Goal: Task Accomplishment & Management: Complete application form

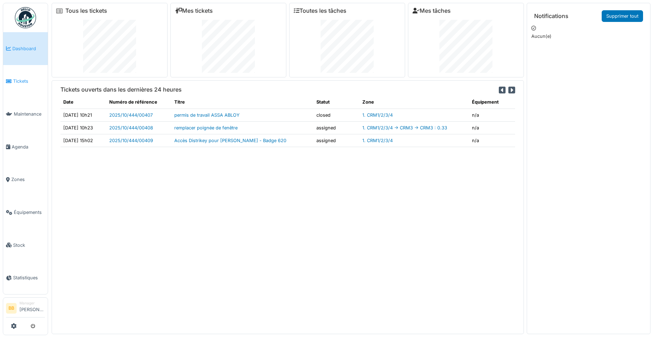
click at [31, 79] on span "Tickets" at bounding box center [29, 81] width 32 height 7
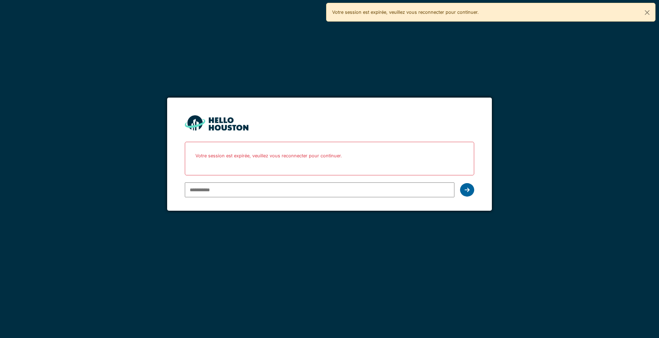
type input "**********"
click at [468, 187] on icon at bounding box center [467, 190] width 5 height 6
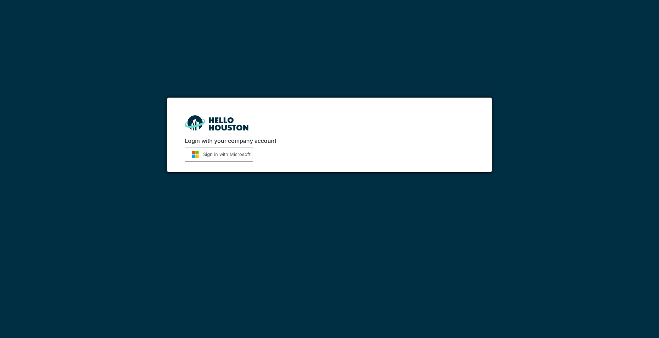
click at [250, 155] on button "Sign in with Microsoft" at bounding box center [219, 154] width 68 height 14
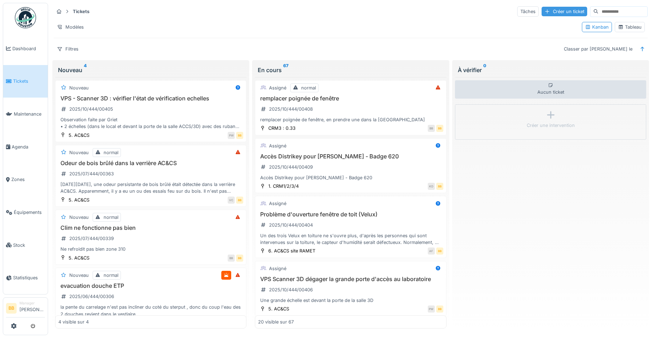
click at [541, 12] on div "Créer un ticket" at bounding box center [564, 12] width 46 height 10
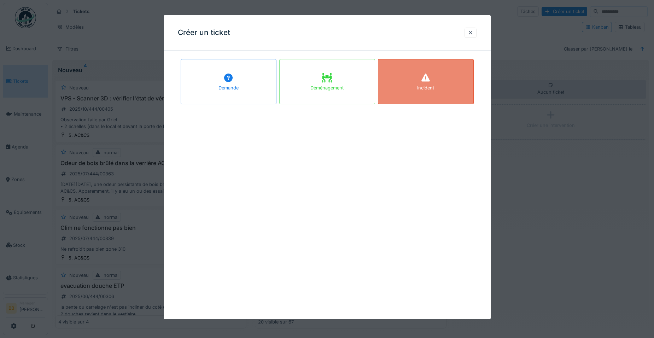
click at [418, 75] on div "Incident" at bounding box center [426, 81] width 96 height 45
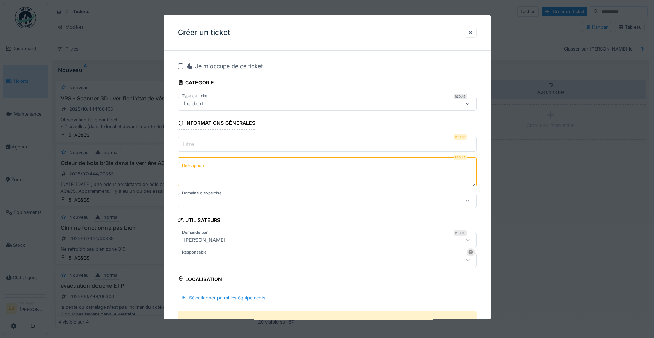
click at [346, 146] on input "Titre" at bounding box center [327, 144] width 299 height 15
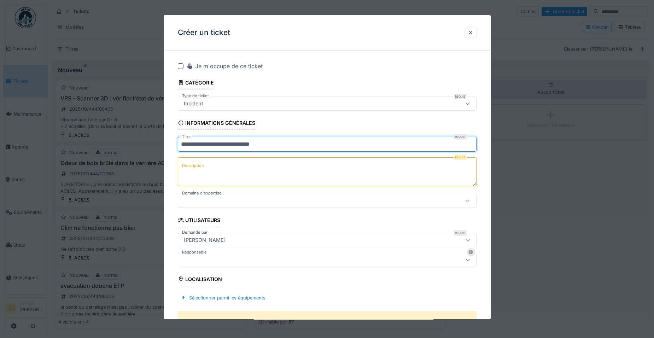
type input "**********"
click at [322, 158] on textarea "Description" at bounding box center [327, 171] width 299 height 29
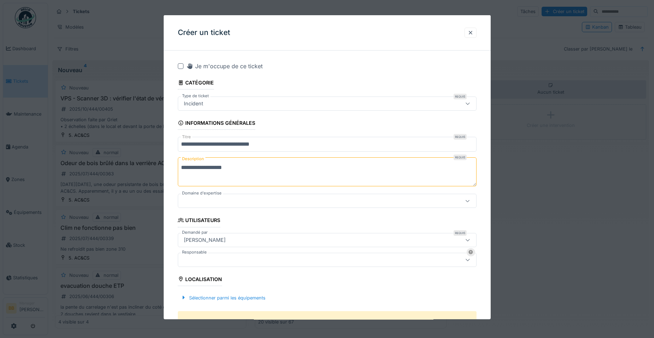
type textarea "**********"
click at [309, 196] on div at bounding box center [327, 201] width 299 height 14
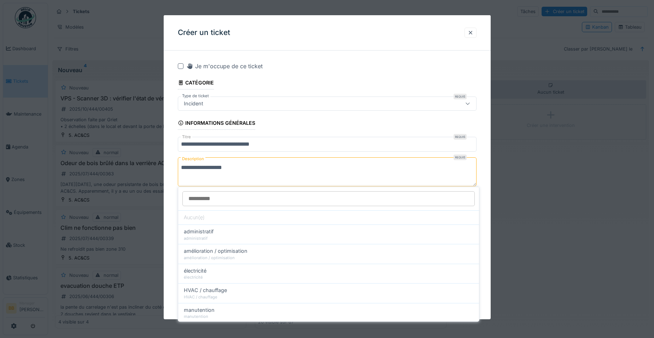
scroll to position [34, 0]
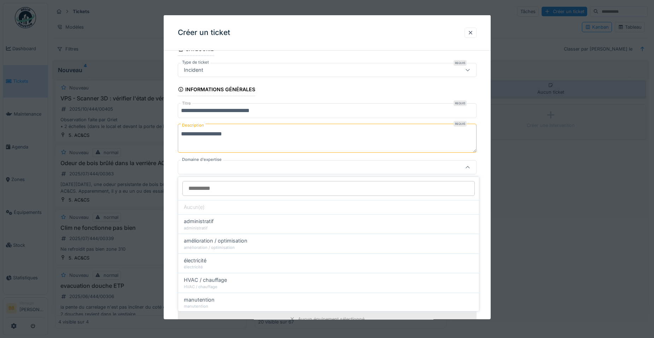
click at [299, 173] on div at bounding box center [327, 167] width 299 height 14
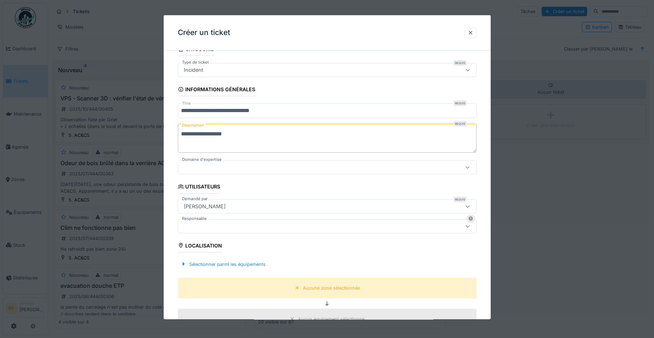
click at [299, 173] on div at bounding box center [327, 167] width 299 height 14
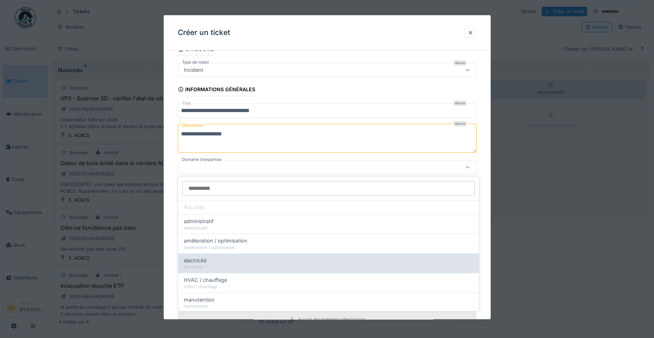
click at [267, 264] on div "électricité" at bounding box center [328, 267] width 289 height 6
type input "****"
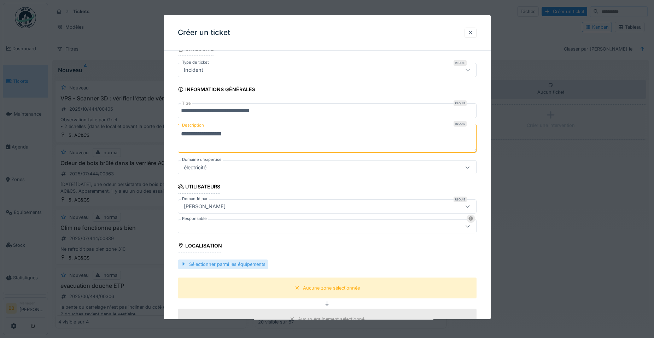
click at [228, 265] on div "Sélectionner parmi les équipements" at bounding box center [223, 264] width 90 height 10
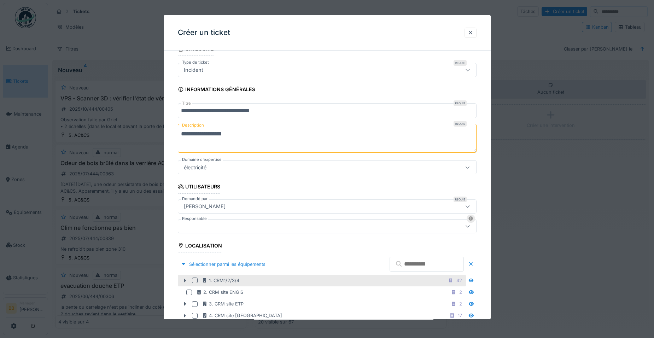
click at [184, 279] on icon at bounding box center [185, 281] width 2 height 4
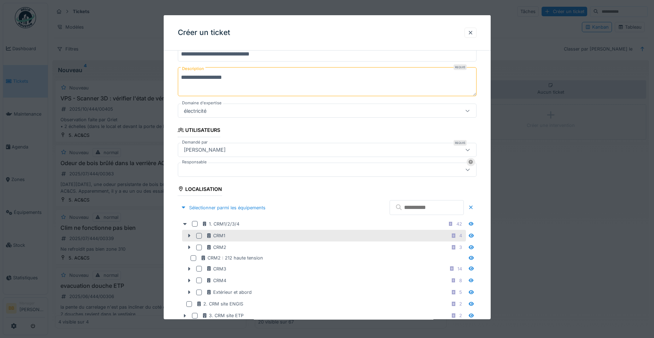
scroll to position [76, 0]
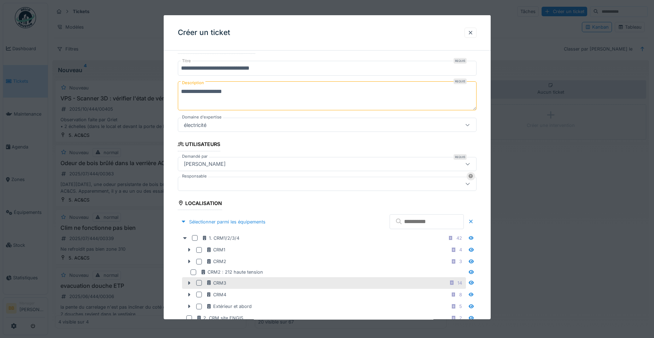
click at [201, 282] on div at bounding box center [199, 283] width 6 height 6
click at [187, 283] on icon at bounding box center [189, 283] width 6 height 5
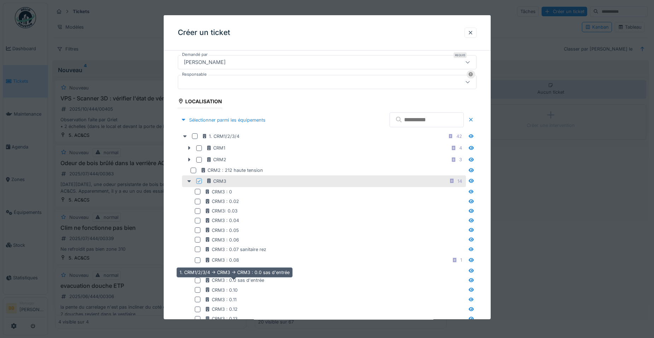
scroll to position [189, 0]
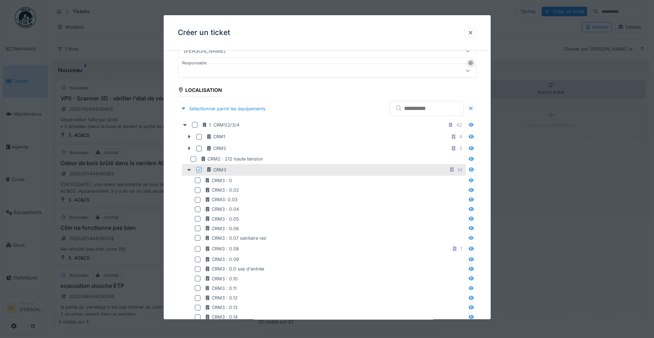
click at [222, 282] on div "CRM3 : 0.10" at bounding box center [325, 279] width 279 height 10
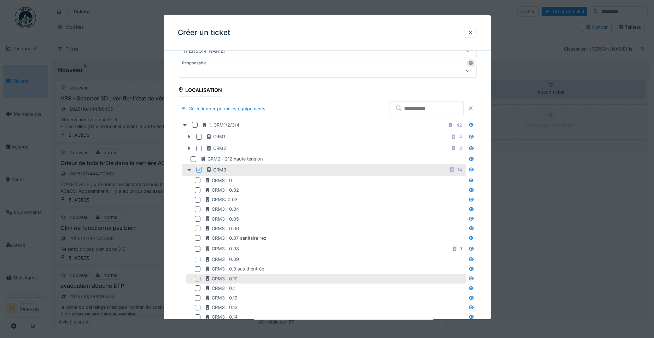
click at [201, 281] on div at bounding box center [199, 279] width 8 height 6
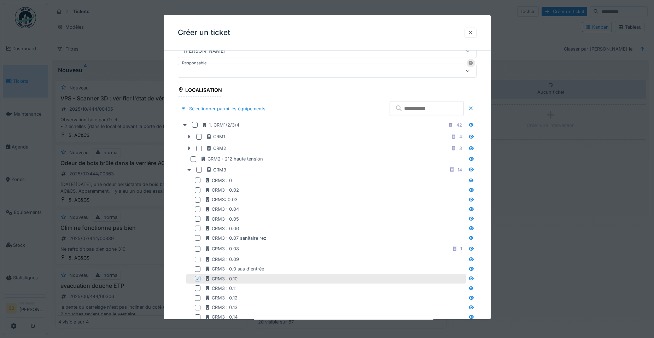
click at [197, 279] on icon at bounding box center [197, 279] width 4 height 4
click at [197, 279] on div at bounding box center [198, 279] width 6 height 6
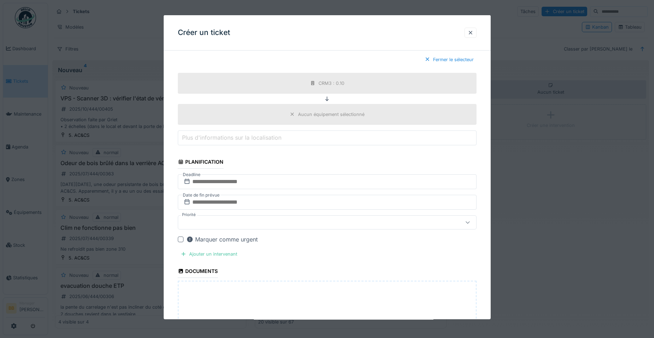
scroll to position [641, 0]
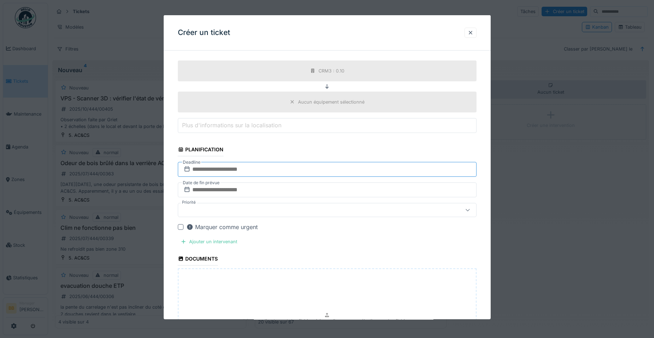
click at [226, 167] on input "text" at bounding box center [327, 169] width 299 height 15
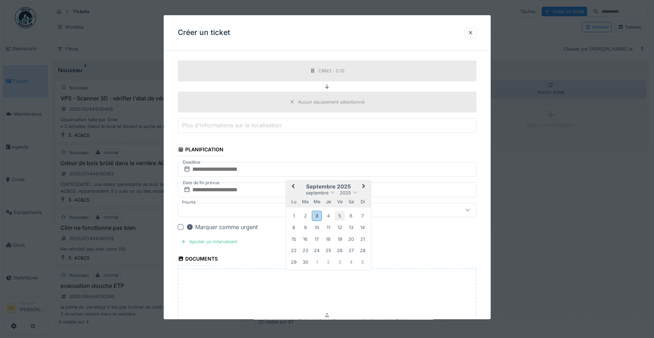
click at [338, 214] on div "5" at bounding box center [340, 216] width 10 height 10
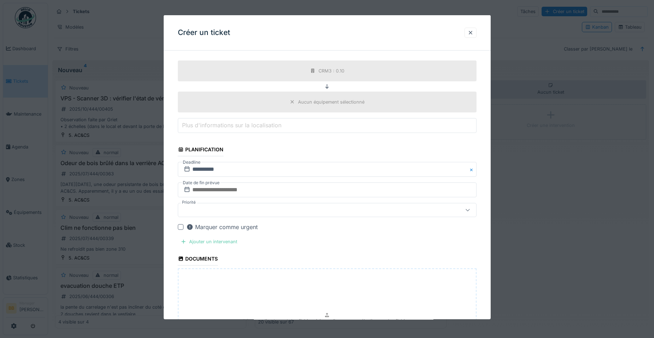
click at [217, 242] on div "Ajouter un intervenant" at bounding box center [209, 242] width 62 height 10
click at [216, 244] on div "Ajouter un intervenant" at bounding box center [209, 242] width 62 height 10
click at [254, 311] on div "Vos utilisateurs" at bounding box center [309, 311] width 257 height 8
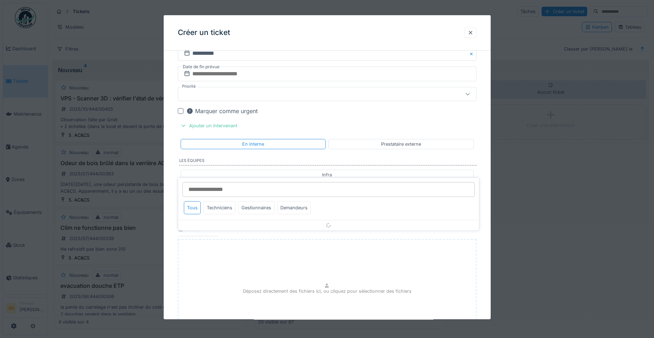
scroll to position [785, 0]
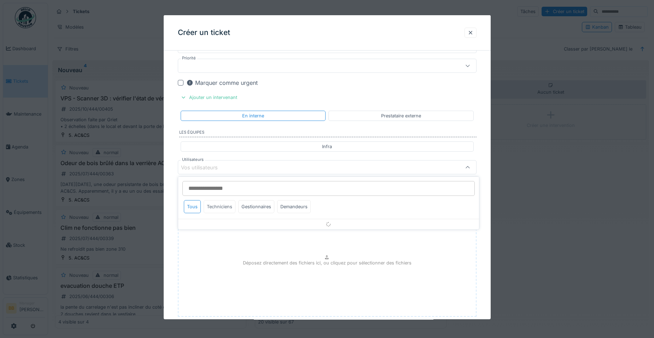
click at [220, 209] on div "Techniciens" at bounding box center [220, 206] width 32 height 13
click at [220, 166] on div "Vos utilisateurs" at bounding box center [204, 168] width 47 height 8
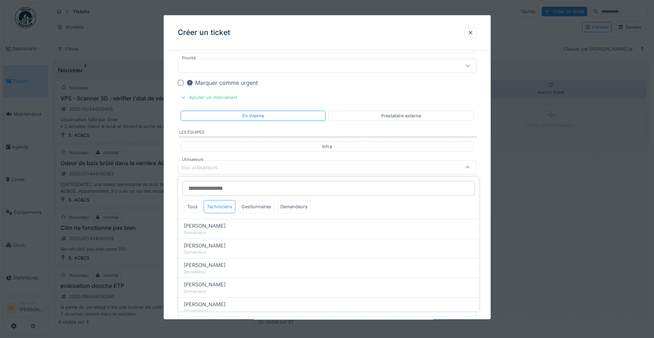
click at [217, 205] on div "Techniciens" at bounding box center [220, 206] width 32 height 13
click at [224, 190] on input "Utilisateurs" at bounding box center [328, 188] width 292 height 15
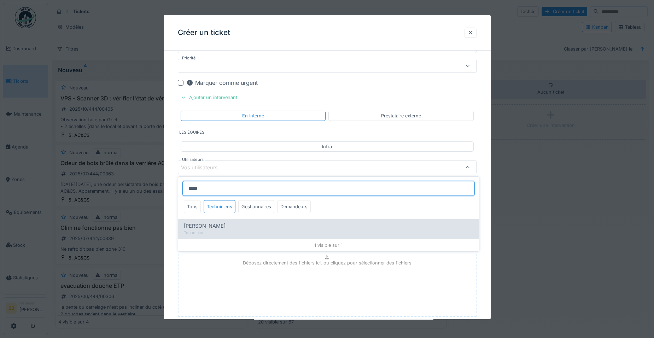
type input "****"
click at [217, 226] on span "[PERSON_NAME]" at bounding box center [205, 226] width 42 height 8
type input "*****"
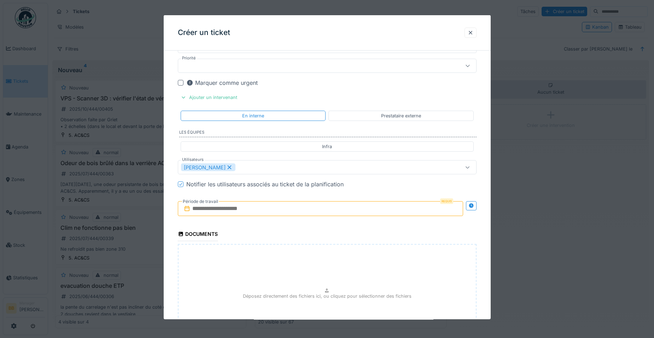
drag, startPoint x: 485, startPoint y: 217, endPoint x: 485, endPoint y: 234, distance: 17.0
click at [389, 209] on input "text" at bounding box center [320, 208] width 285 height 15
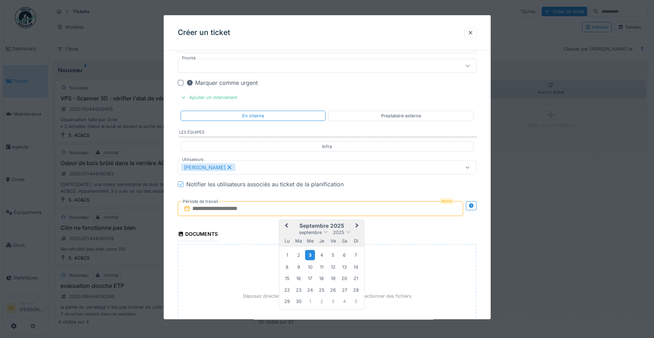
click at [307, 253] on div "3" at bounding box center [310, 255] width 10 height 10
click at [332, 254] on div "5" at bounding box center [333, 255] width 10 height 10
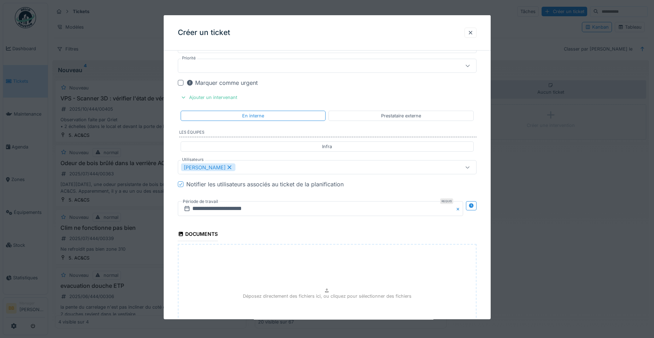
click at [412, 296] on div "Déposez directement des fichiers ici, ou cliquez pour sélectionner des fichiers" at bounding box center [327, 297] width 299 height 106
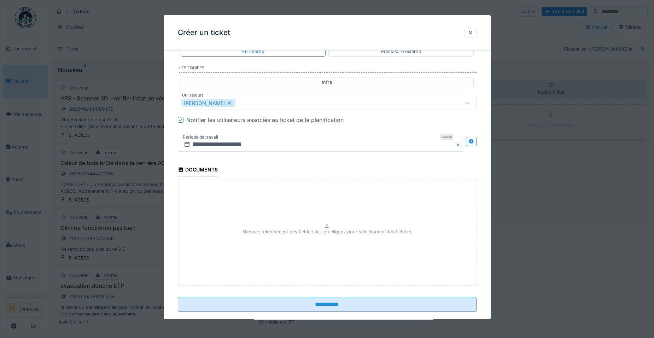
scroll to position [862, 0]
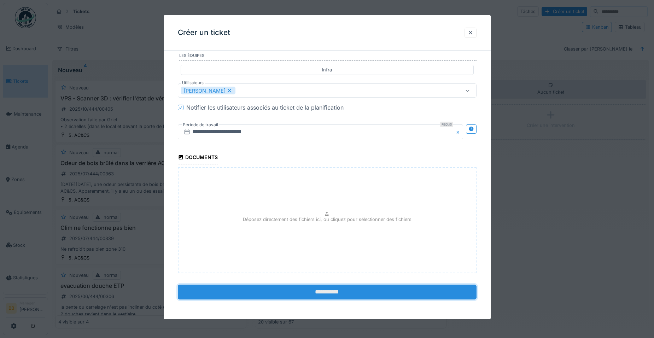
click at [418, 289] on input "**********" at bounding box center [327, 291] width 299 height 15
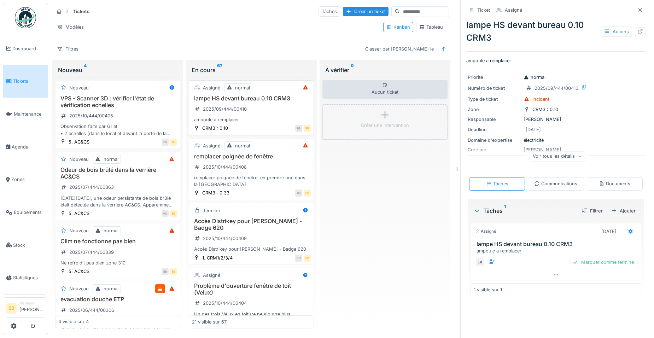
click at [214, 118] on div "ampoule a remplacer" at bounding box center [251, 119] width 119 height 7
click at [220, 95] on h3 "lampe HS devant bureau 0.10 CRM3" at bounding box center [251, 98] width 119 height 7
click at [244, 96] on h3 "lampe HS devant bureau 0.10 CRM3" at bounding box center [251, 98] width 119 height 7
click at [210, 95] on h3 "lampe HS devant bureau 0.10 CRM3" at bounding box center [251, 98] width 119 height 7
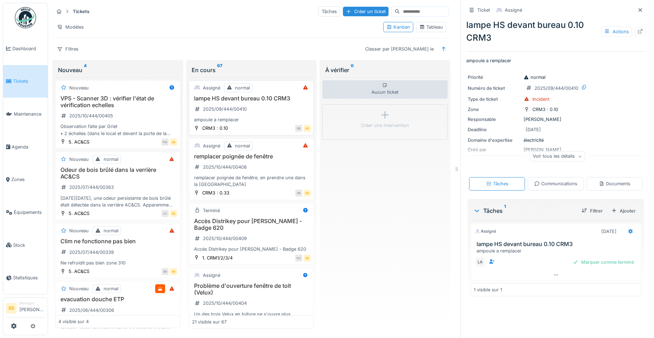
drag, startPoint x: 210, startPoint y: 95, endPoint x: 274, endPoint y: 95, distance: 64.3
click at [274, 95] on h3 "lampe HS devant bureau 0.10 CRM3" at bounding box center [251, 98] width 119 height 7
click at [245, 97] on h3 "lampe HS devant bureau 0.10 CRM3" at bounding box center [251, 98] width 119 height 7
